Goal: Task Accomplishment & Management: Manage account settings

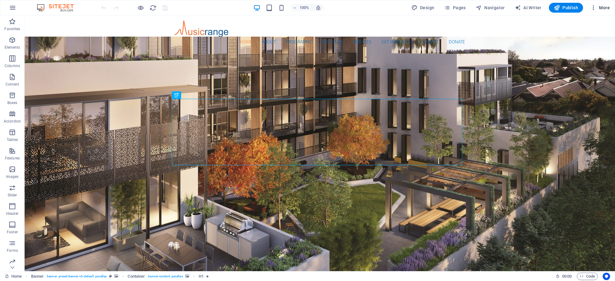
click at [602, 5] on span "More" at bounding box center [599, 8] width 19 height 6
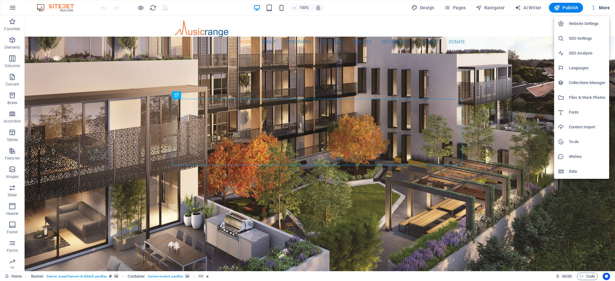
click at [583, 23] on h6 "Website Settings" at bounding box center [587, 23] width 37 height 7
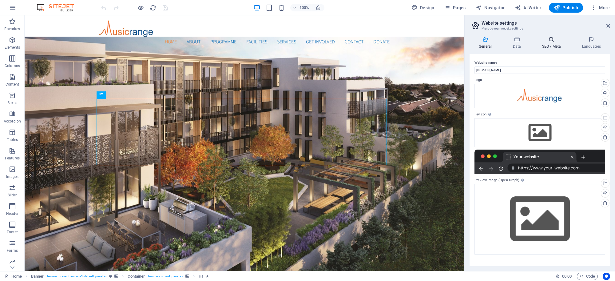
click at [551, 41] on icon at bounding box center [551, 39] width 38 height 6
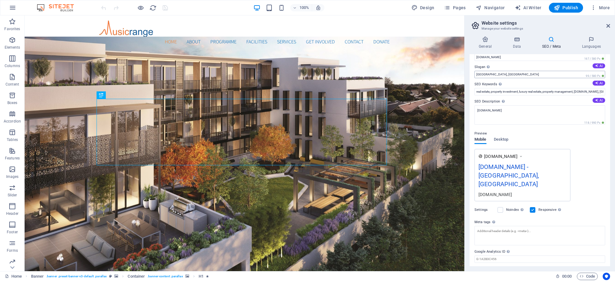
scroll to position [14, 0]
click at [512, 254] on input "Google Analytics ID Please only add the Google Analytics ID. We automatically i…" at bounding box center [539, 257] width 131 height 7
click at [505, 254] on input "Google Analytics ID Please only add the Google Analytics ID. We automatically i…" at bounding box center [539, 257] width 131 height 7
paste input "G-PCJD3L6NVS"
type input "G-PCJD3L6NVS"
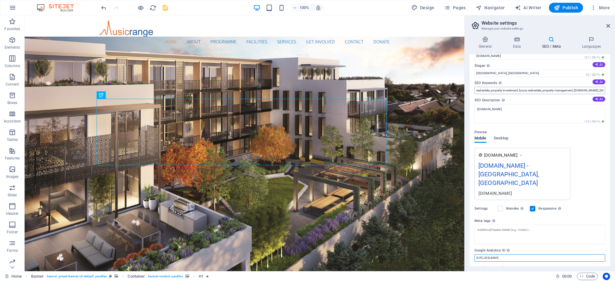
scroll to position [0, 0]
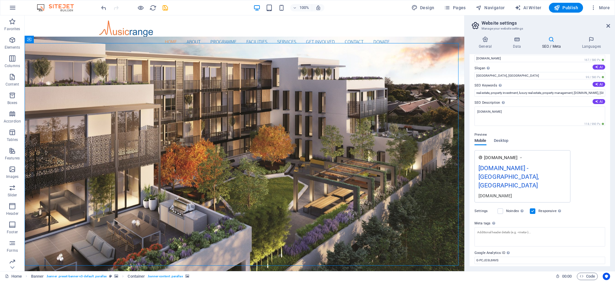
scroll to position [14, 0]
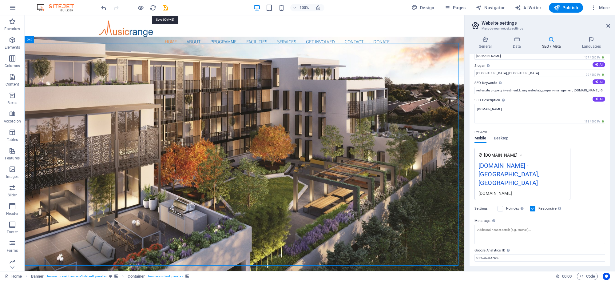
click at [164, 8] on icon "save" at bounding box center [165, 7] width 7 height 7
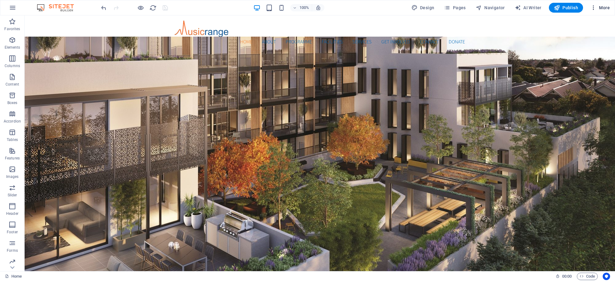
click at [595, 6] on icon "button" at bounding box center [593, 8] width 6 height 6
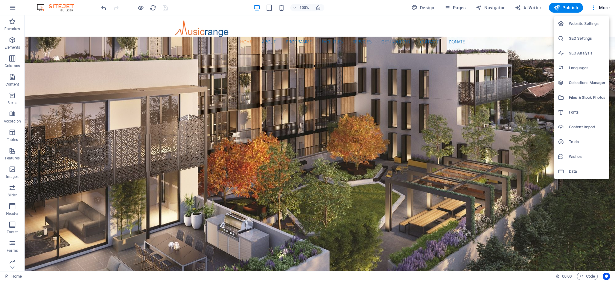
click at [585, 23] on h6 "Website Settings" at bounding box center [587, 23] width 37 height 7
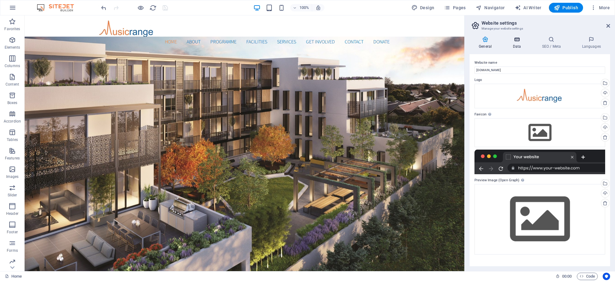
click at [515, 39] on icon at bounding box center [516, 39] width 27 height 6
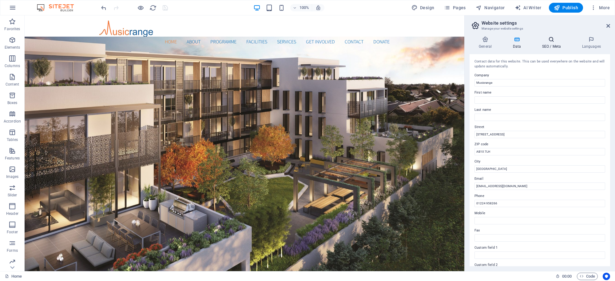
click at [548, 40] on icon at bounding box center [551, 39] width 38 height 6
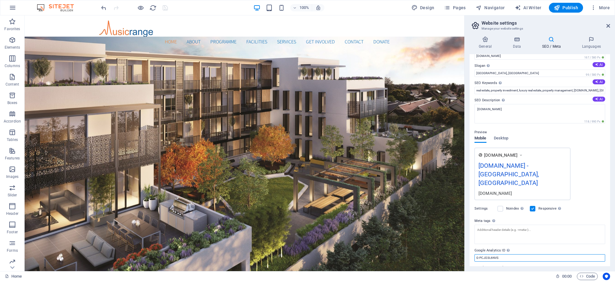
drag, startPoint x: 506, startPoint y: 241, endPoint x: 468, endPoint y: 240, distance: 38.7
click at [468, 240] on div "General Data SEO / Meta Languages Website name [DOMAIN_NAME] Logo Drag files he…" at bounding box center [539, 150] width 150 height 239
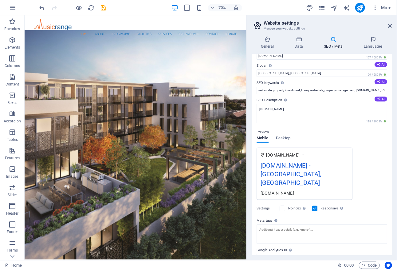
click at [334, 38] on icon at bounding box center [334, 39] width 38 height 6
click at [333, 36] on icon at bounding box center [334, 39] width 38 height 6
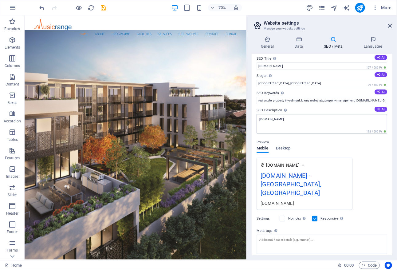
scroll to position [0, 0]
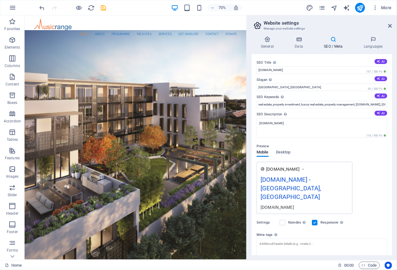
click at [329, 41] on icon at bounding box center [334, 39] width 38 height 6
click at [331, 35] on div "General Data SEO / Meta Languages Website name [DOMAIN_NAME] Logo Drag files he…" at bounding box center [322, 145] width 150 height 229
click at [332, 37] on icon at bounding box center [334, 39] width 38 height 6
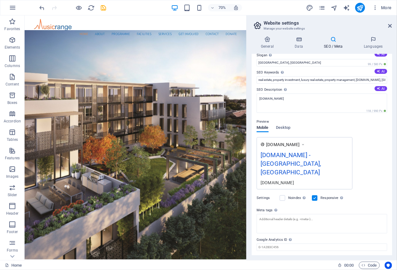
scroll to position [25, 0]
click at [282, 126] on span "Desktop" at bounding box center [283, 128] width 15 height 9
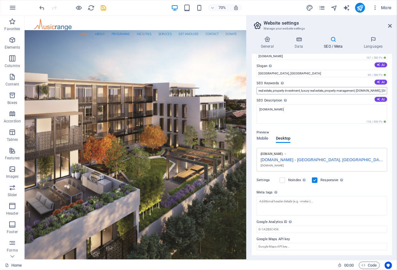
scroll to position [0, 0]
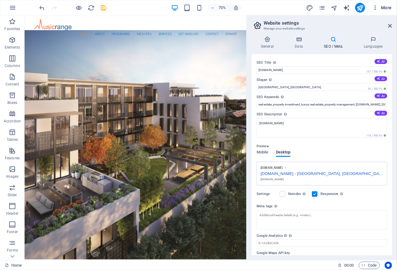
click at [381, 8] on span "More" at bounding box center [382, 8] width 19 height 6
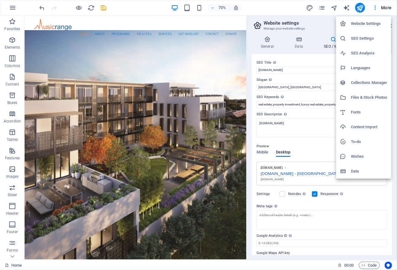
click at [369, 54] on h6 "SEO Analysis" at bounding box center [369, 52] width 37 height 7
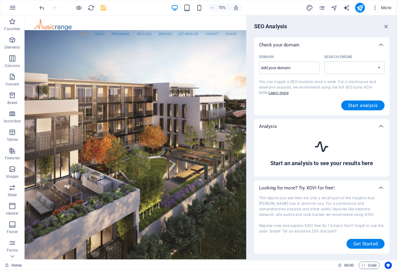
select select "[DOMAIN_NAME]"
click at [386, 8] on span "More" at bounding box center [382, 8] width 19 height 6
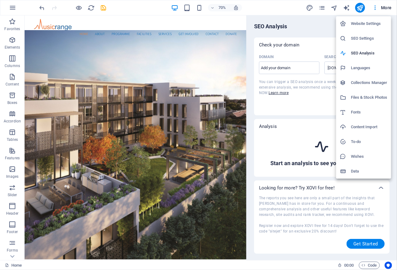
click at [369, 38] on h6 "SEO Settings" at bounding box center [369, 38] width 37 height 7
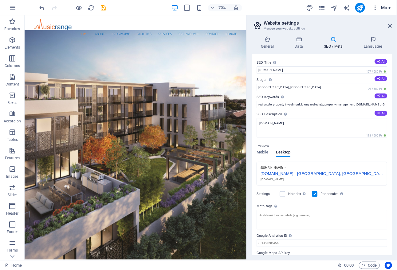
click at [377, 5] on icon "button" at bounding box center [376, 8] width 6 height 6
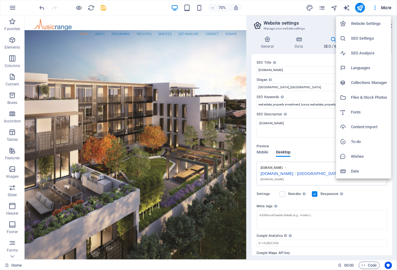
click at [302, 41] on div at bounding box center [198, 135] width 397 height 270
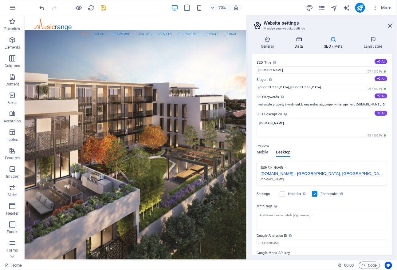
click at [299, 40] on icon at bounding box center [299, 39] width 27 height 6
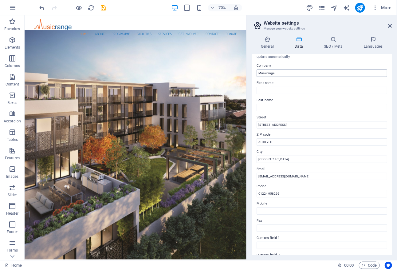
scroll to position [19, 0]
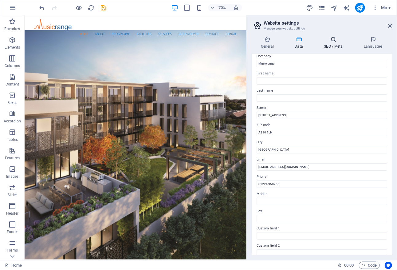
click at [334, 41] on icon at bounding box center [334, 39] width 38 height 6
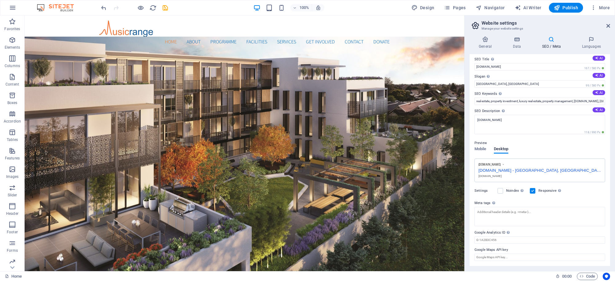
scroll to position [3, 0]
click at [582, 274] on span "Code" at bounding box center [586, 275] width 15 height 7
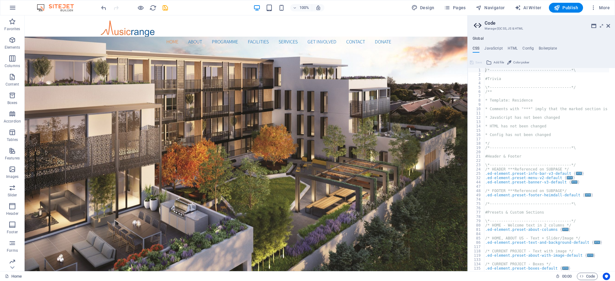
click at [514, 46] on h4 "HTML" at bounding box center [513, 49] width 10 height 7
type textarea "<a href="#main-content" class="wv-link-content button">Skip to main content</a>"
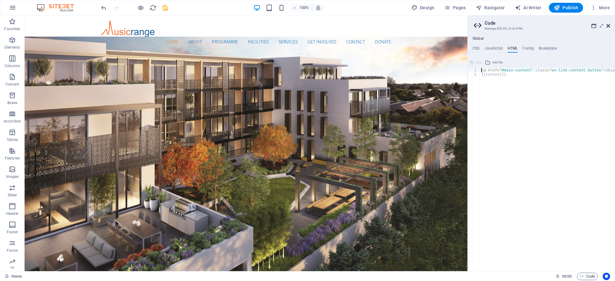
click at [609, 26] on icon at bounding box center [608, 25] width 4 height 5
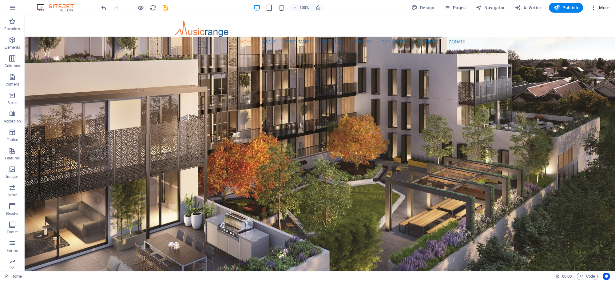
click at [604, 11] on button "More" at bounding box center [600, 8] width 24 height 10
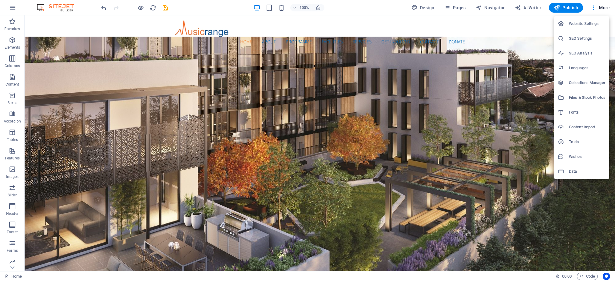
click at [600, 6] on div at bounding box center [307, 140] width 615 height 281
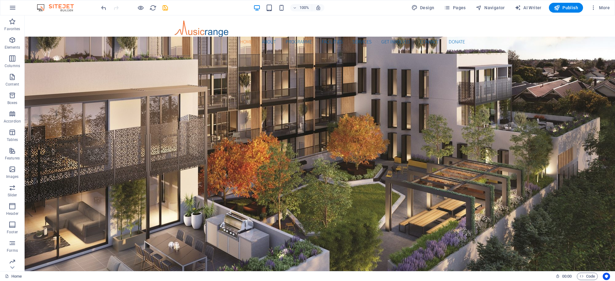
click at [601, 6] on span "More" at bounding box center [599, 8] width 19 height 6
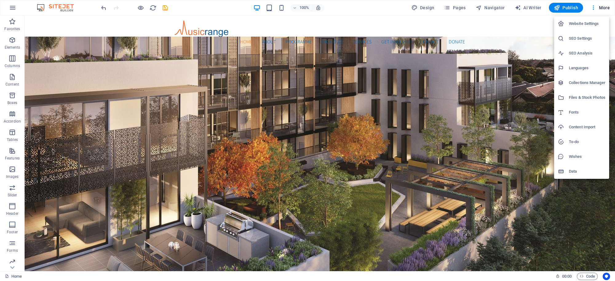
click at [584, 19] on li "Website Settings" at bounding box center [581, 23] width 55 height 15
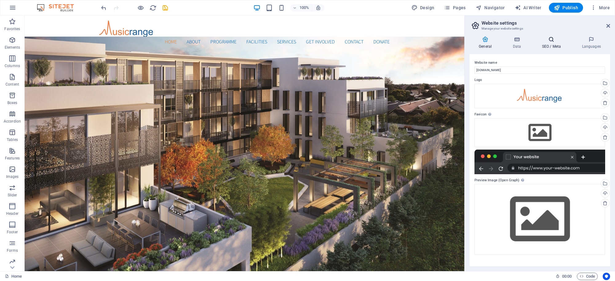
click at [552, 39] on icon at bounding box center [551, 39] width 38 height 6
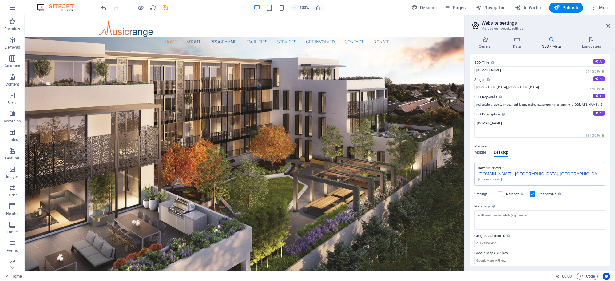
scroll to position [3, 0]
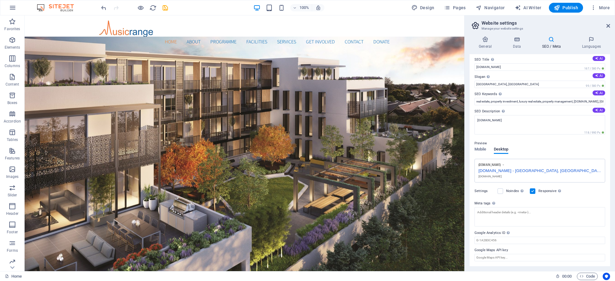
click at [570, 235] on label "Google Analytics ID Please only add the Google Analytics ID. We automatically i…" at bounding box center [539, 232] width 131 height 7
click at [570, 236] on input "Google Analytics ID Please only add the Google Analytics ID. We automatically i…" at bounding box center [539, 239] width 131 height 7
click at [552, 43] on h4 "SEO / Meta" at bounding box center [552, 42] width 40 height 13
click at [552, 42] on icon at bounding box center [551, 39] width 38 height 6
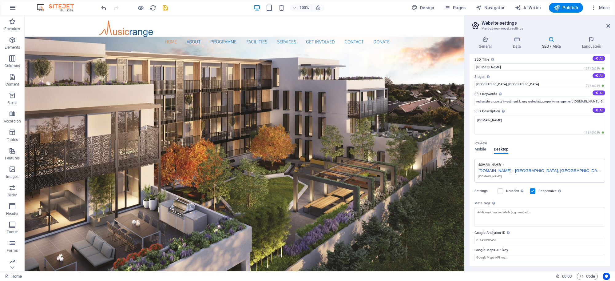
click at [13, 11] on icon "button" at bounding box center [12, 7] width 7 height 7
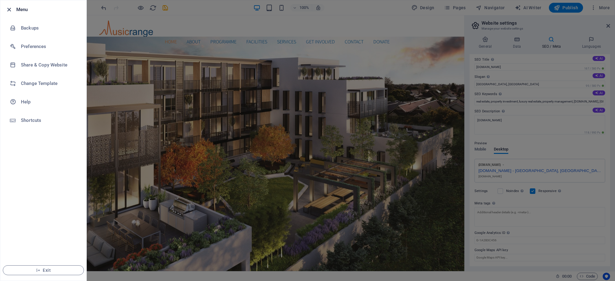
click at [10, 10] on icon "button" at bounding box center [9, 9] width 7 height 7
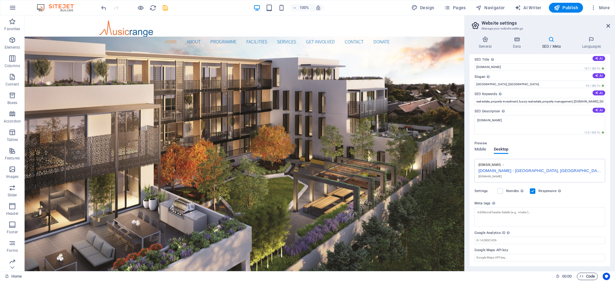
click at [591, 275] on span "Code" at bounding box center [586, 275] width 15 height 7
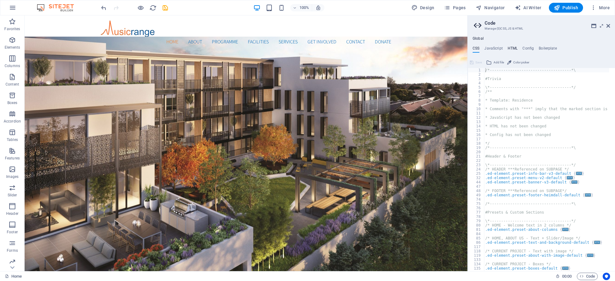
click at [513, 49] on h4 "HTML" at bounding box center [513, 49] width 10 height 7
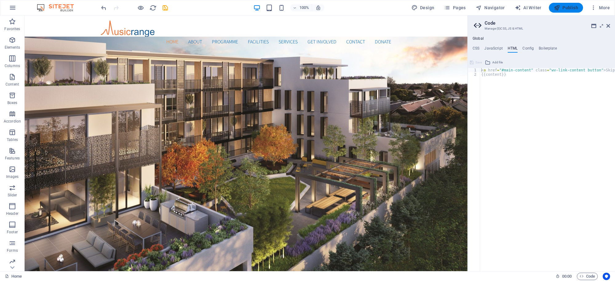
click at [567, 7] on span "Publish" at bounding box center [566, 8] width 24 height 6
